Goal: Task Accomplishment & Management: Use online tool/utility

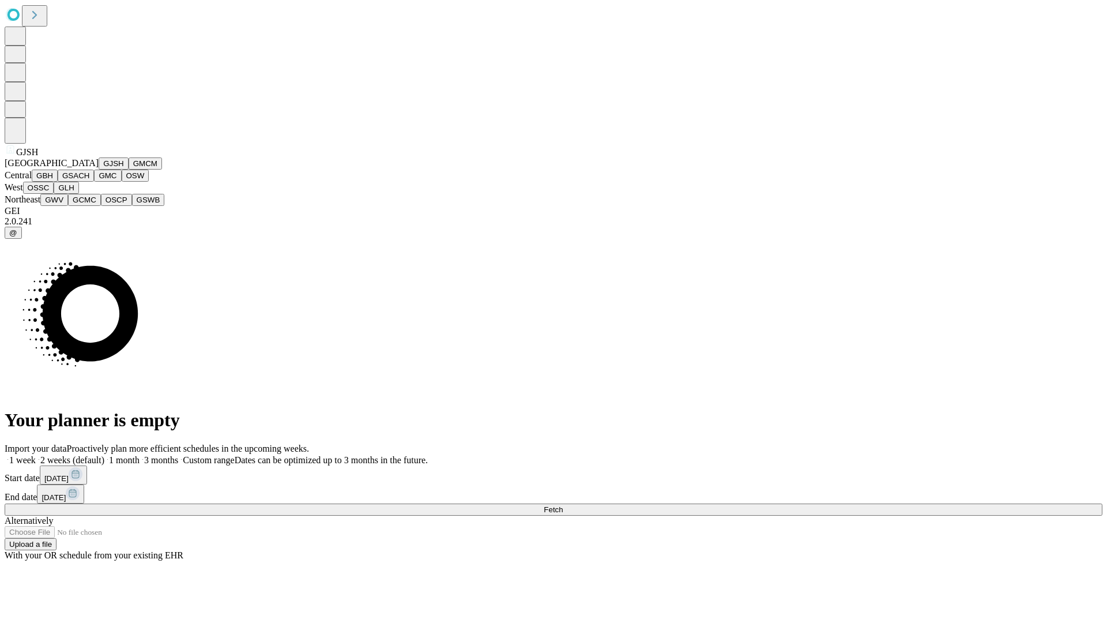
click at [99, 170] on button "GJSH" at bounding box center [114, 163] width 30 height 12
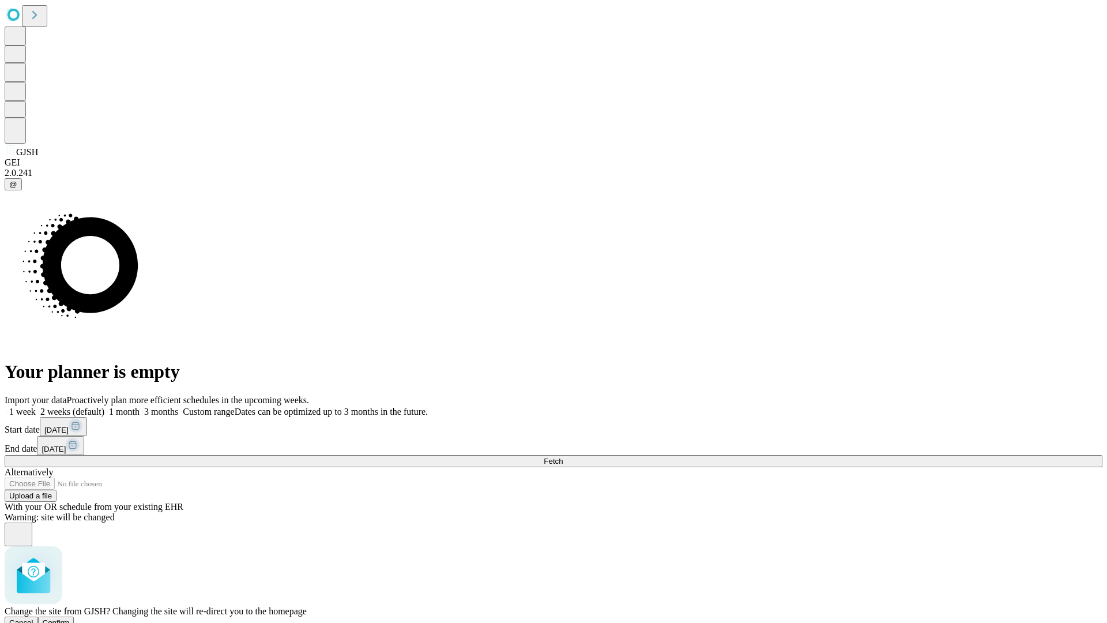
click at [70, 618] on span "Confirm" at bounding box center [56, 622] width 27 height 9
click at [104, 407] on label "2 weeks (default)" at bounding box center [70, 412] width 69 height 10
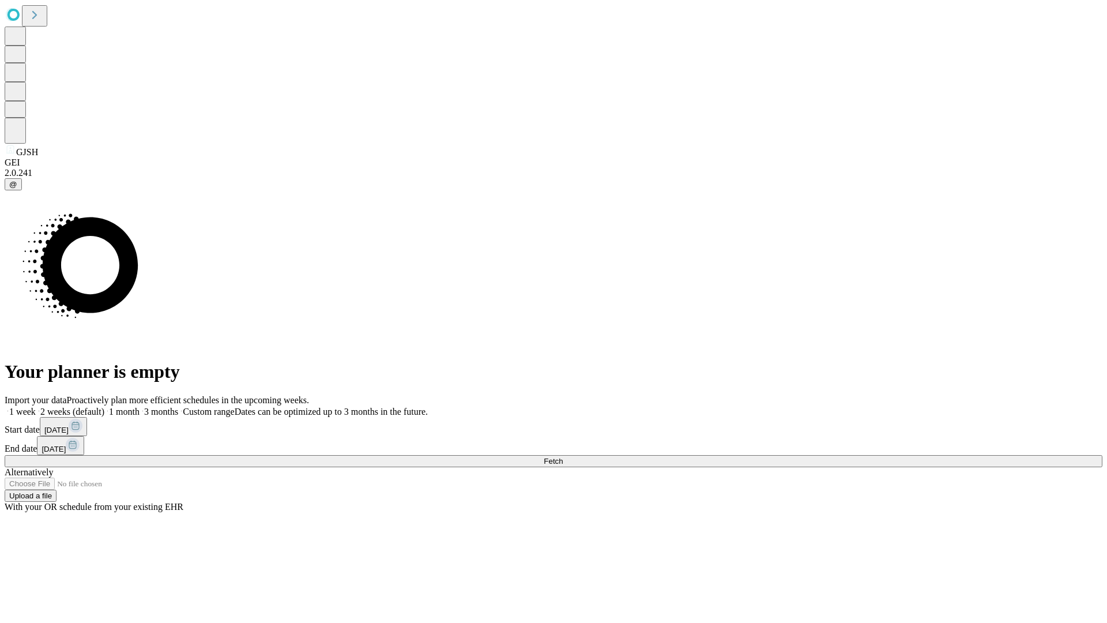
click at [563, 457] on span "Fetch" at bounding box center [553, 461] width 19 height 9
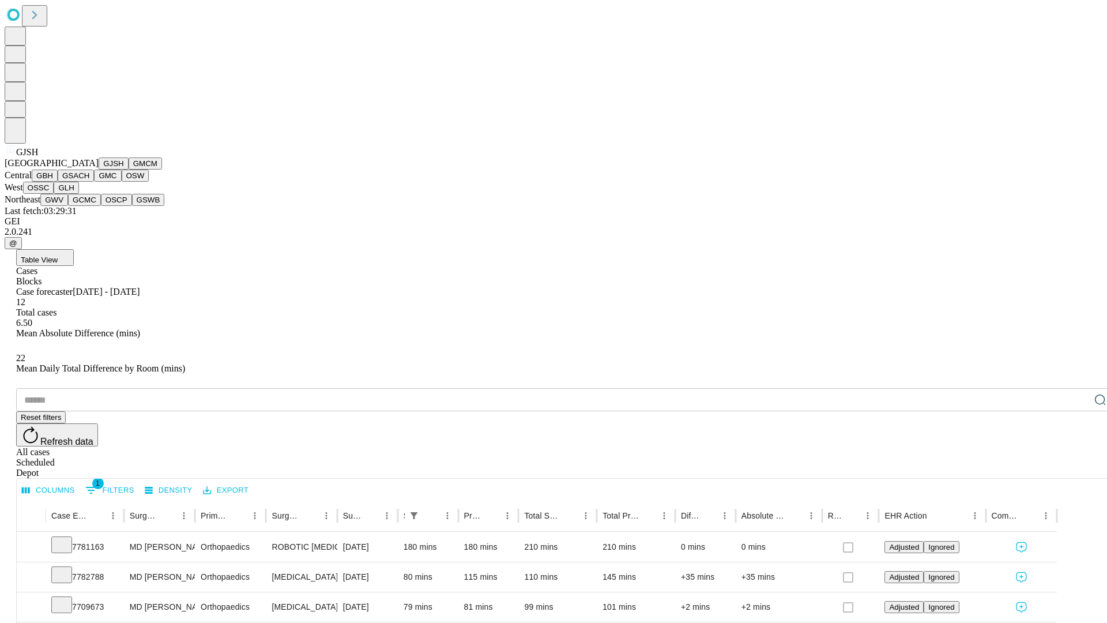
click at [129, 170] on button "GMCM" at bounding box center [145, 163] width 33 height 12
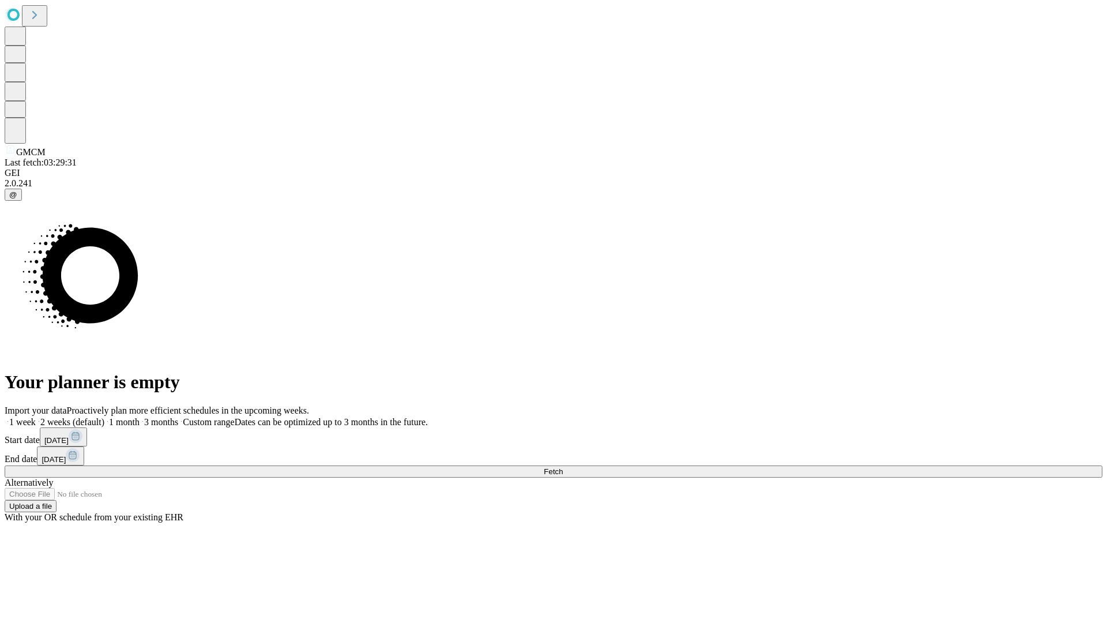
click at [104, 417] on label "2 weeks (default)" at bounding box center [70, 422] width 69 height 10
click at [563, 467] on span "Fetch" at bounding box center [553, 471] width 19 height 9
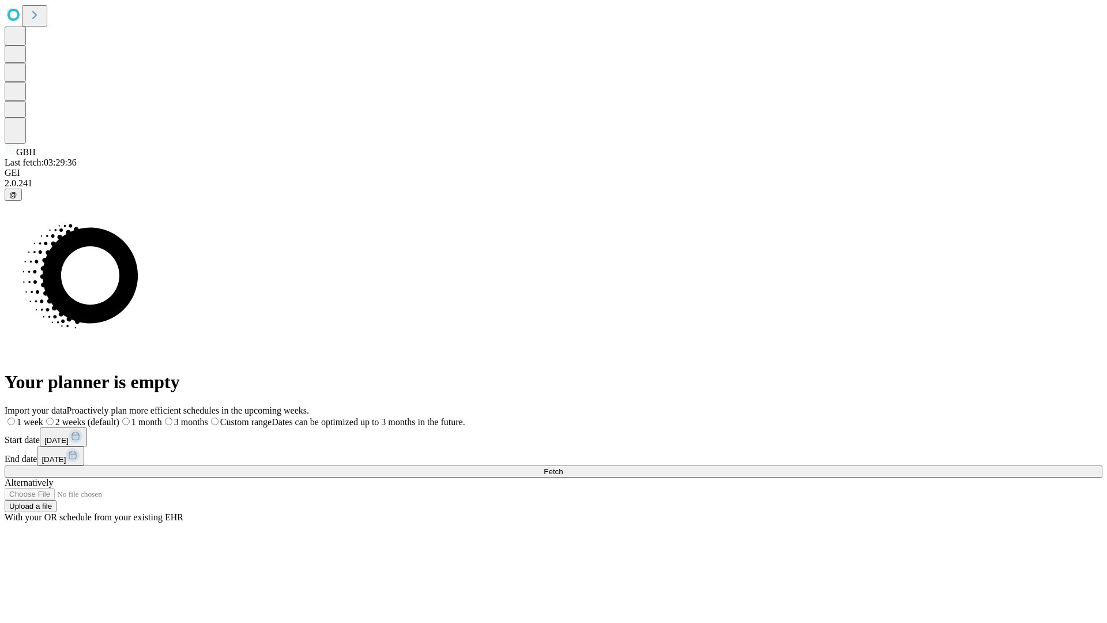
click at [119, 417] on label "2 weeks (default)" at bounding box center [81, 422] width 76 height 10
click at [563, 467] on span "Fetch" at bounding box center [553, 471] width 19 height 9
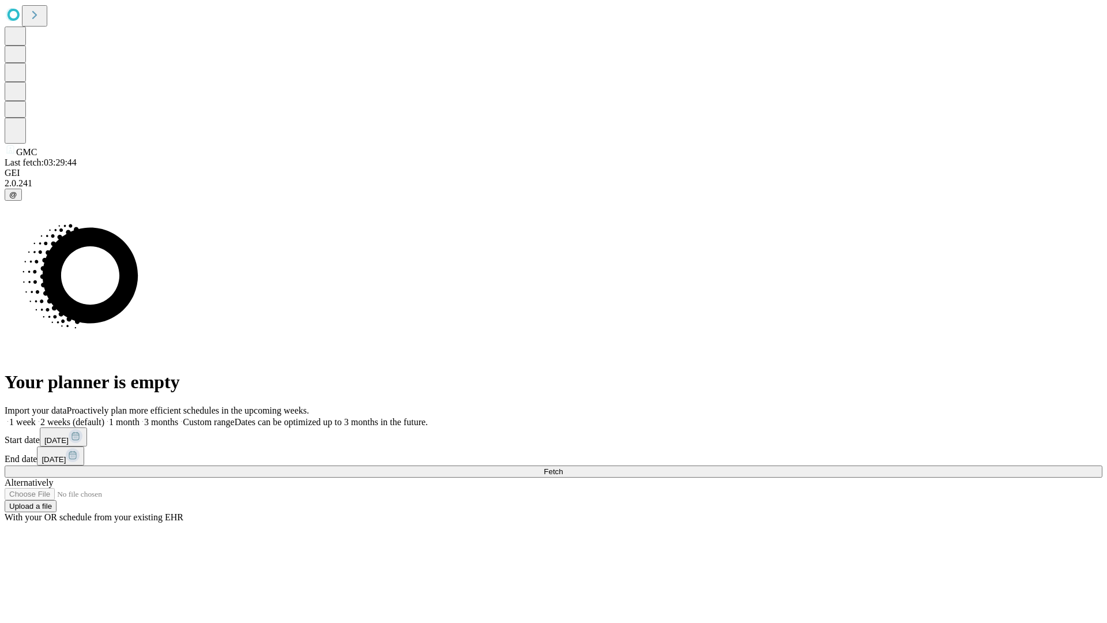
click at [104, 417] on label "2 weeks (default)" at bounding box center [70, 422] width 69 height 10
click at [563, 467] on span "Fetch" at bounding box center [553, 471] width 19 height 9
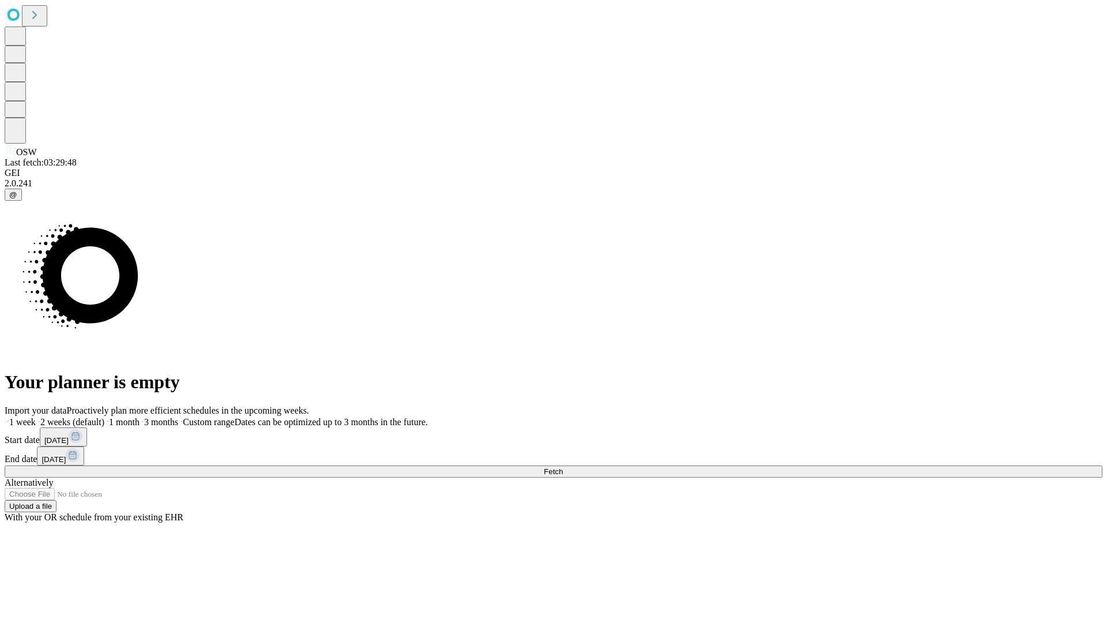
click at [104, 417] on label "2 weeks (default)" at bounding box center [70, 422] width 69 height 10
click at [563, 467] on span "Fetch" at bounding box center [553, 471] width 19 height 9
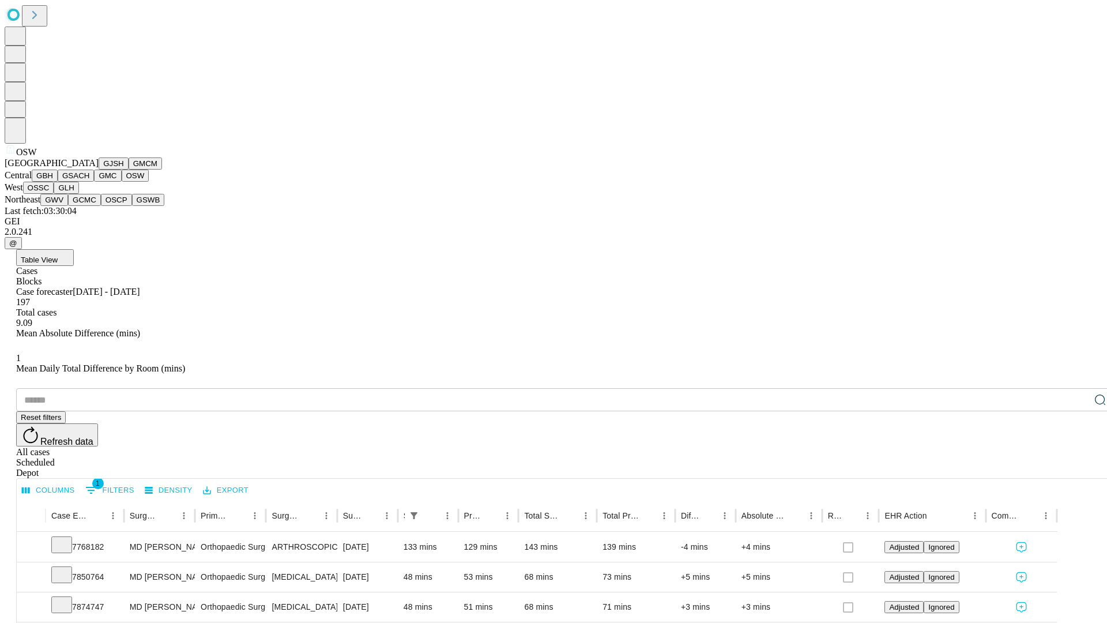
click at [54, 194] on button "OSSC" at bounding box center [38, 188] width 31 height 12
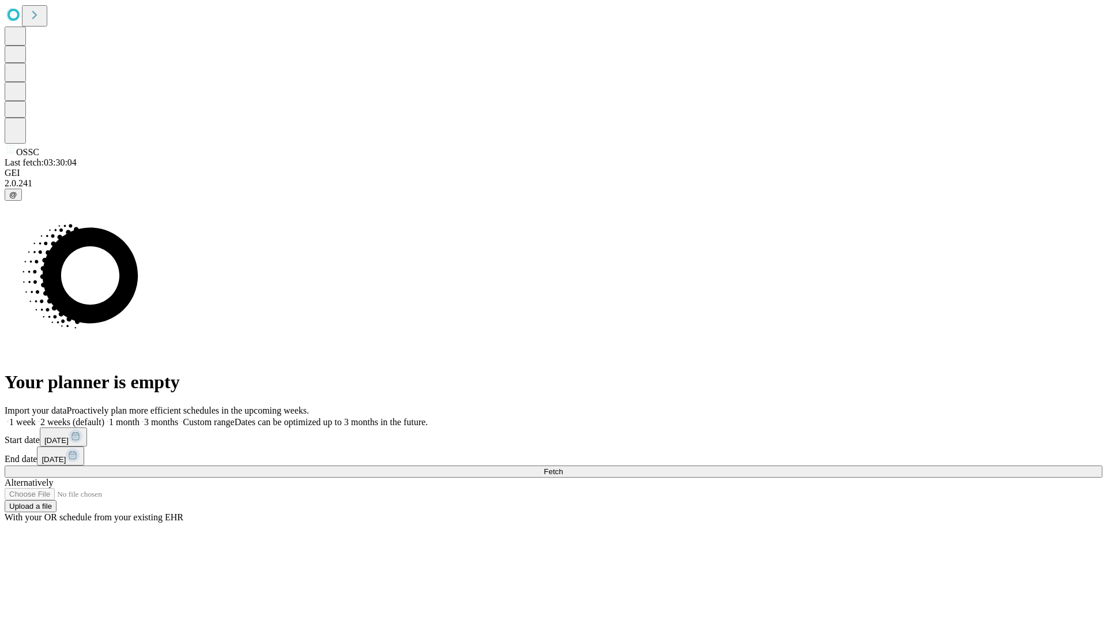
click at [104, 417] on label "2 weeks (default)" at bounding box center [70, 422] width 69 height 10
click at [563, 467] on span "Fetch" at bounding box center [553, 471] width 19 height 9
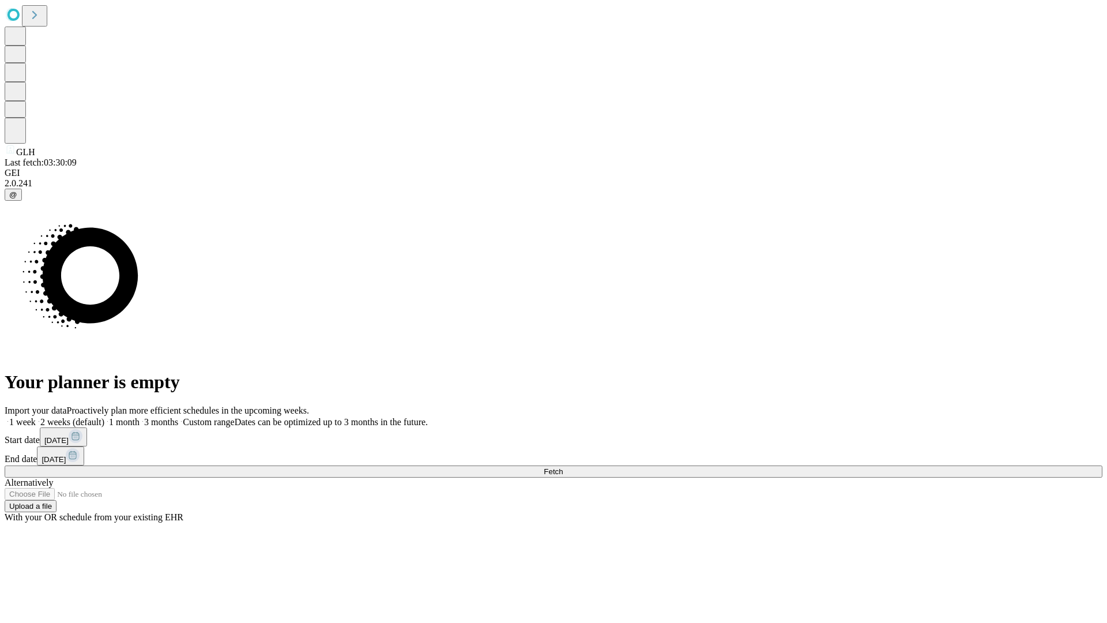
click at [104, 417] on label "2 weeks (default)" at bounding box center [70, 422] width 69 height 10
click at [563, 467] on span "Fetch" at bounding box center [553, 471] width 19 height 9
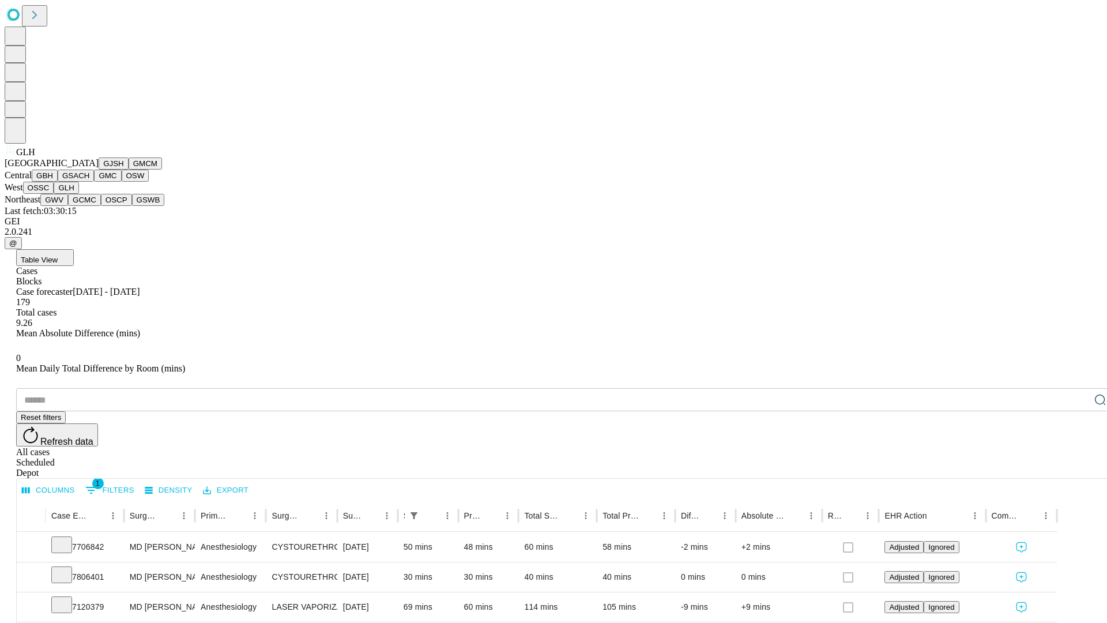
click at [68, 206] on button "GWV" at bounding box center [54, 200] width 28 height 12
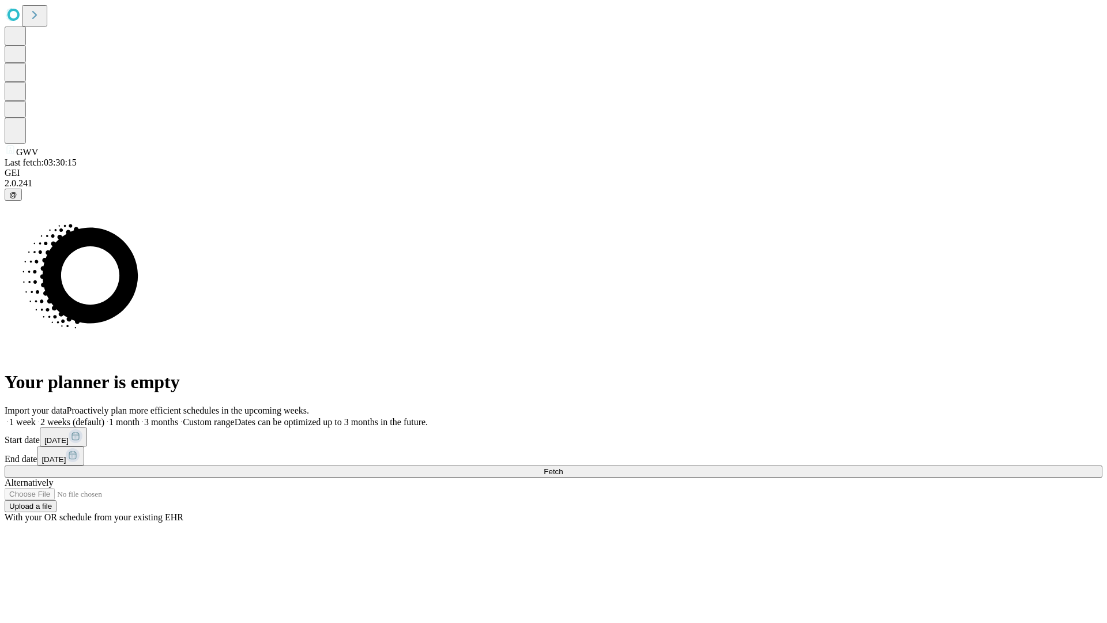
click at [104, 417] on label "2 weeks (default)" at bounding box center [70, 422] width 69 height 10
click at [563, 467] on span "Fetch" at bounding box center [553, 471] width 19 height 9
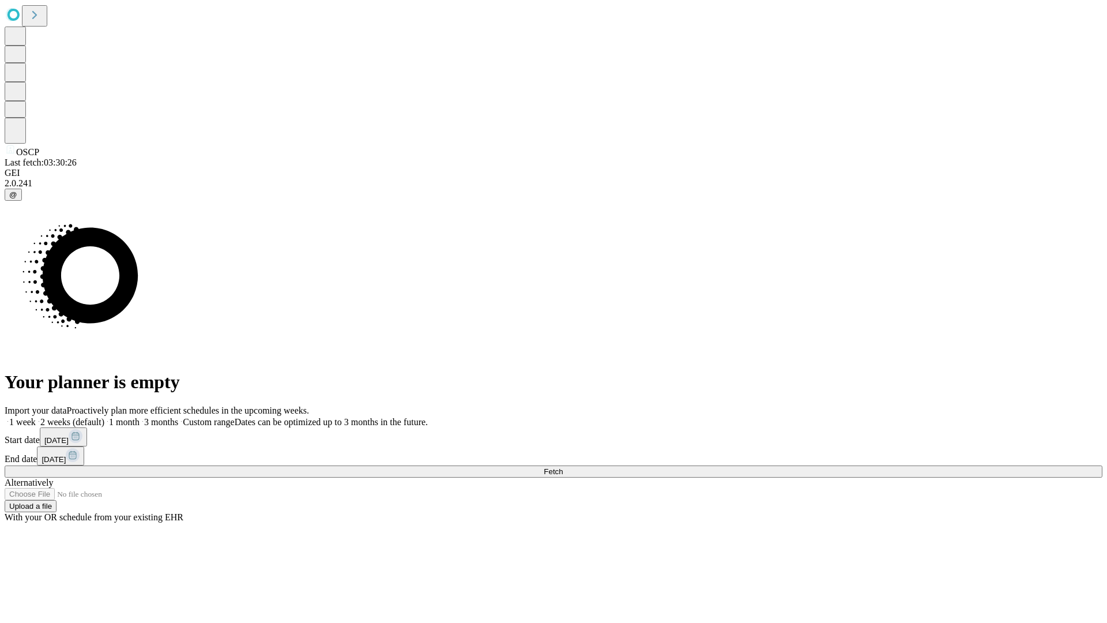
click at [104, 417] on label "2 weeks (default)" at bounding box center [70, 422] width 69 height 10
click at [563, 467] on span "Fetch" at bounding box center [553, 471] width 19 height 9
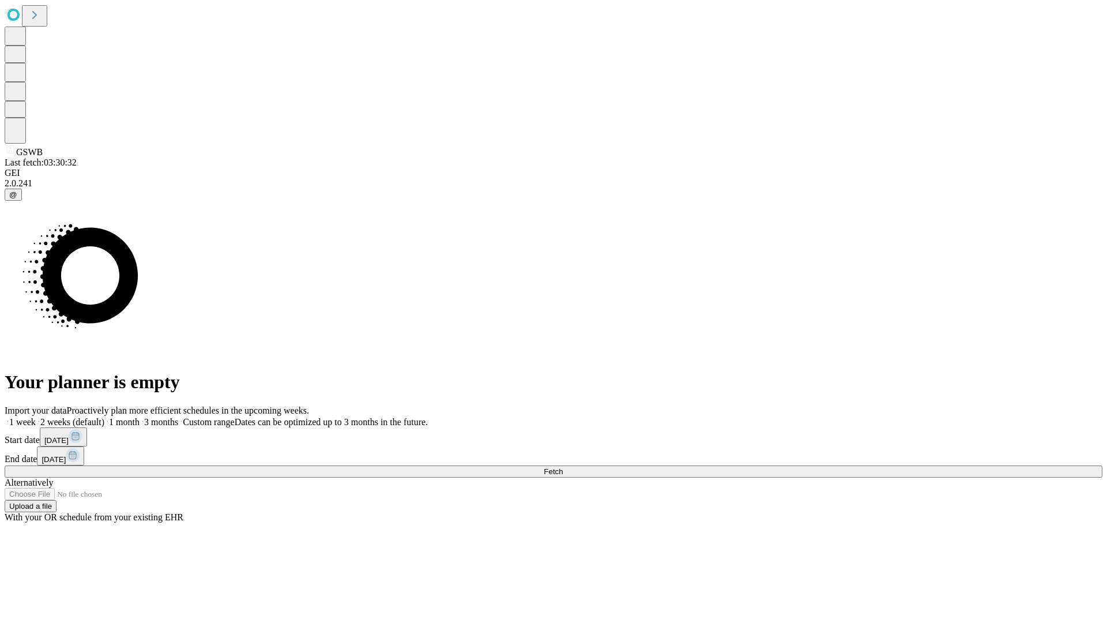
click at [563, 467] on span "Fetch" at bounding box center [553, 471] width 19 height 9
